Goal: Information Seeking & Learning: Learn about a topic

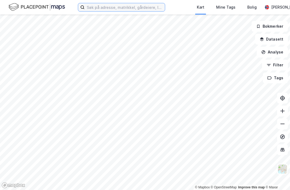
click at [150, 8] on input at bounding box center [125, 7] width 80 height 8
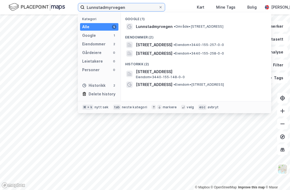
type input "Lunnstadmyrvegen"
click at [187, 25] on span "• Område • [STREET_ADDRESS]" at bounding box center [199, 26] width 50 height 4
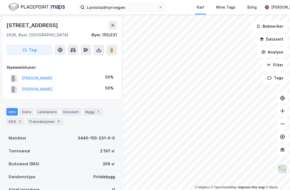
click at [42, 120] on div "Transaksjoner 3" at bounding box center [45, 122] width 37 height 8
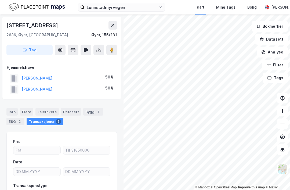
click at [40, 121] on div "Transaksjoner 3" at bounding box center [45, 122] width 37 height 8
click at [44, 120] on div "Transaksjoner 3" at bounding box center [45, 122] width 37 height 8
click at [41, 120] on div "Transaksjoner 3" at bounding box center [45, 122] width 37 height 8
click at [40, 120] on div "Transaksjoner 3" at bounding box center [45, 122] width 37 height 8
click at [0, 0] on button "[PERSON_NAME]" at bounding box center [0, 0] width 0 height 0
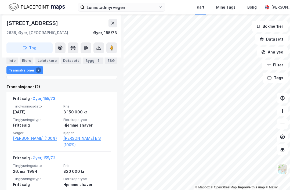
scroll to position [122, 0]
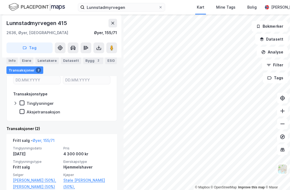
scroll to position [92, 0]
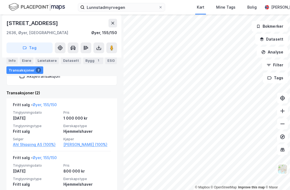
scroll to position [116, 0]
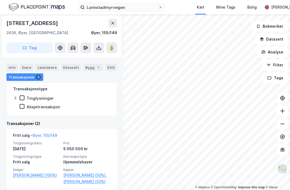
scroll to position [99, 0]
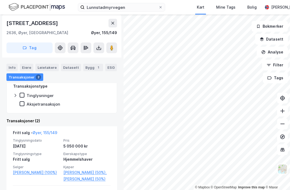
click at [91, 176] on link "[PERSON_NAME] (50%)" at bounding box center [86, 179] width 47 height 6
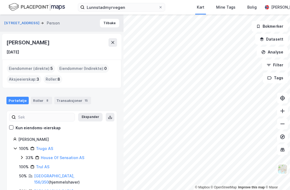
click at [36, 97] on div "Roller 8" at bounding box center [41, 101] width 21 height 8
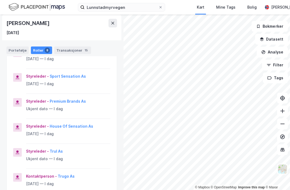
scroll to position [129, 0]
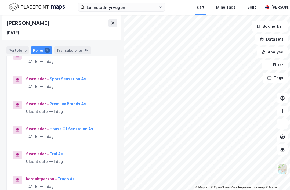
click at [14, 46] on div "Portefølje" at bounding box center [17, 50] width 22 height 8
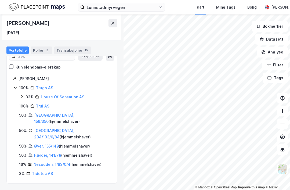
scroll to position [27, 0]
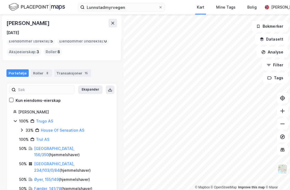
click at [37, 177] on link "Øyer, 155/149" at bounding box center [46, 179] width 25 height 5
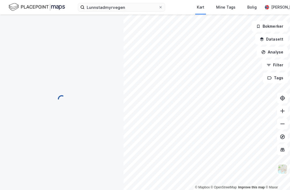
scroll to position [89, 0]
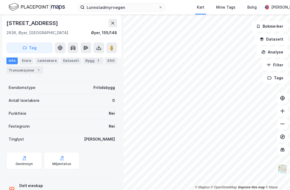
click at [13, 84] on div "Eiendomstype" at bounding box center [22, 87] width 27 height 6
click at [23, 57] on div "Eiere" at bounding box center [26, 61] width 13 height 8
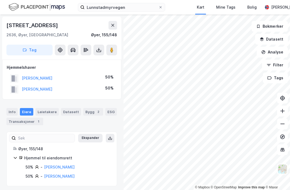
click at [0, 0] on button "[PERSON_NAME]" at bounding box center [0, 0] width 0 height 0
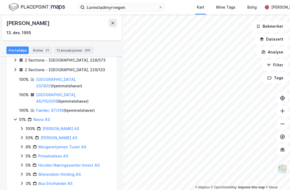
scroll to position [89, 0]
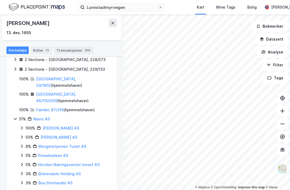
click at [66, 49] on div "Transaksjoner 205" at bounding box center [74, 50] width 40 height 8
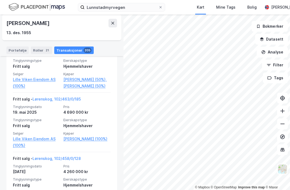
scroll to position [223, 0]
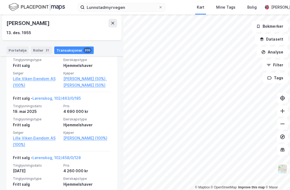
click at [40, 96] on link "Lørenskog, 102/463/0/185" at bounding box center [57, 98] width 48 height 5
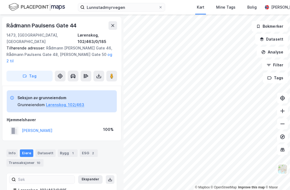
scroll to position [17, 0]
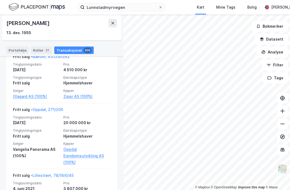
scroll to position [2066, 0]
